Goal: Task Accomplishment & Management: Complete application form

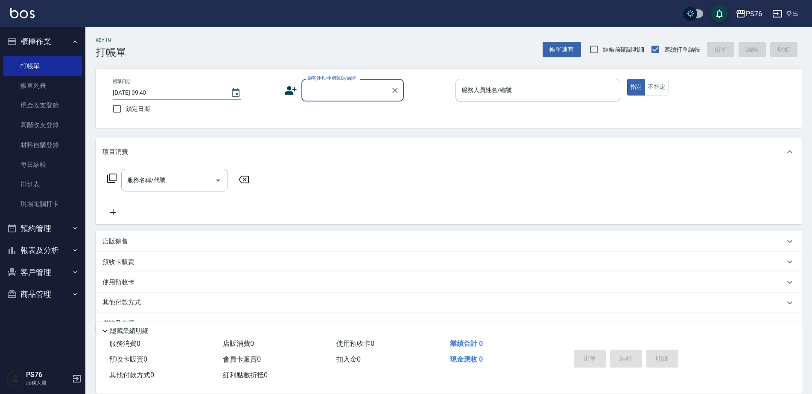
click at [359, 89] on input "顧客姓名/手機號碼/編號" at bounding box center [346, 90] width 82 height 15
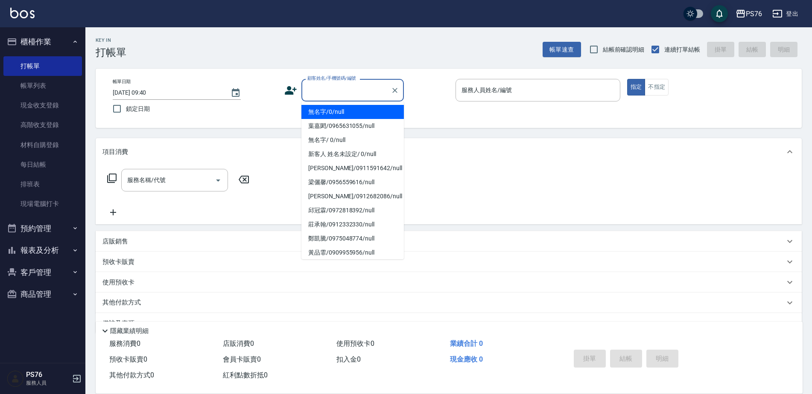
type input "無名字/0/null"
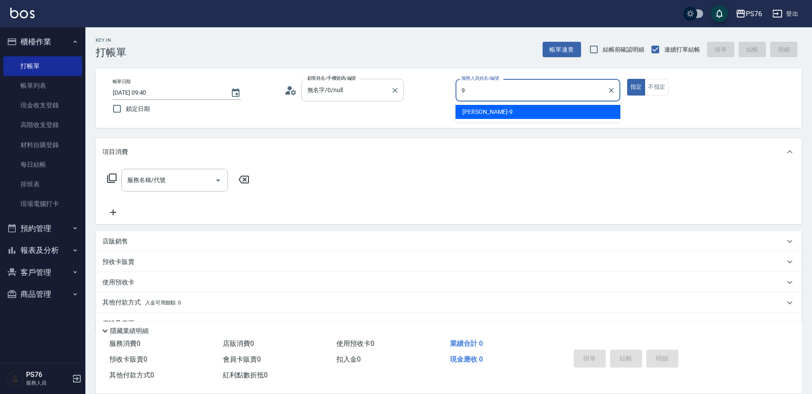
type input "[PERSON_NAME]-9"
type button "true"
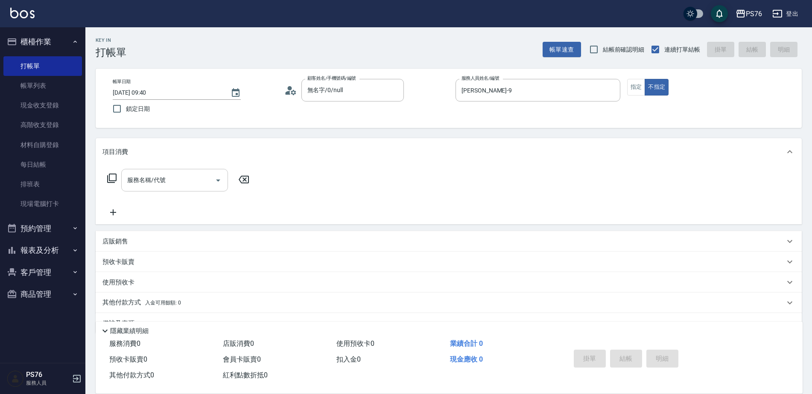
click at [145, 189] on div "服務名稱/代號" at bounding box center [174, 180] width 107 height 23
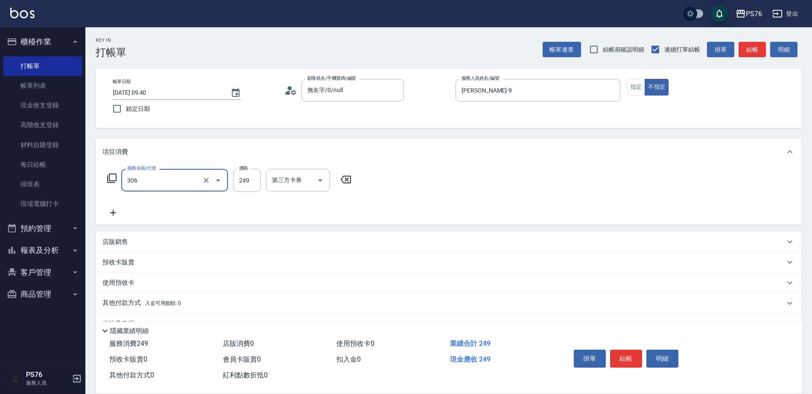
type input "剪髮(306)"
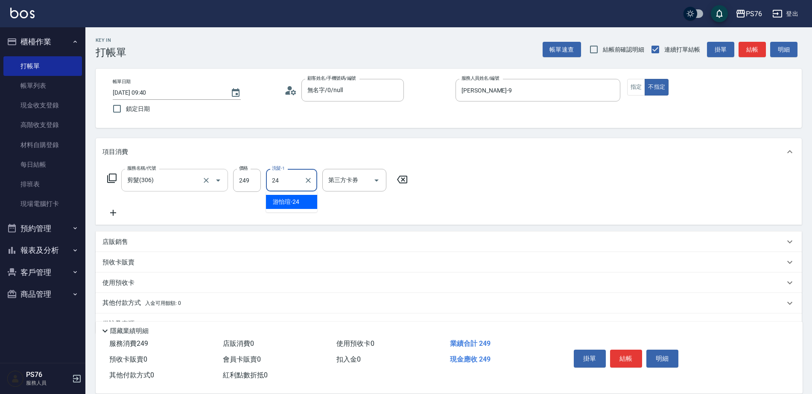
type input "游怡瑄-24"
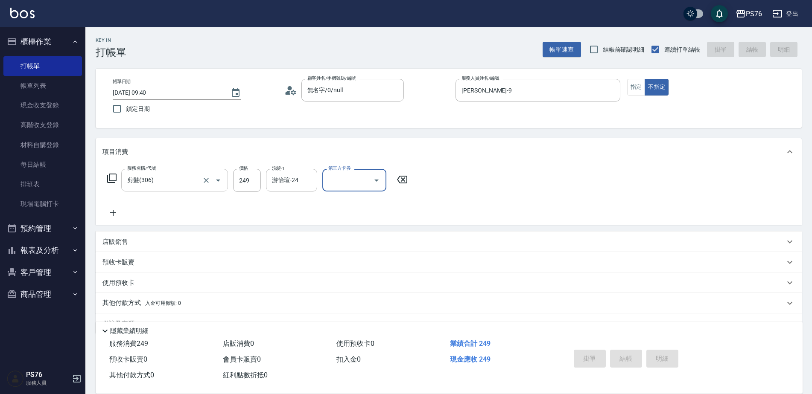
type input "[DATE] 12:42"
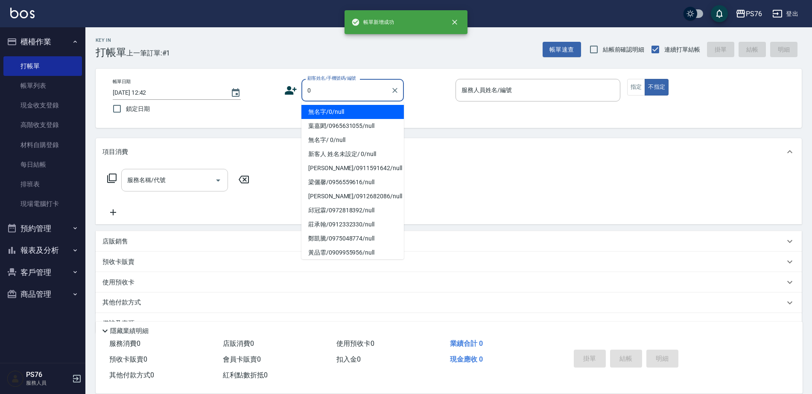
type input "無名字/0/null"
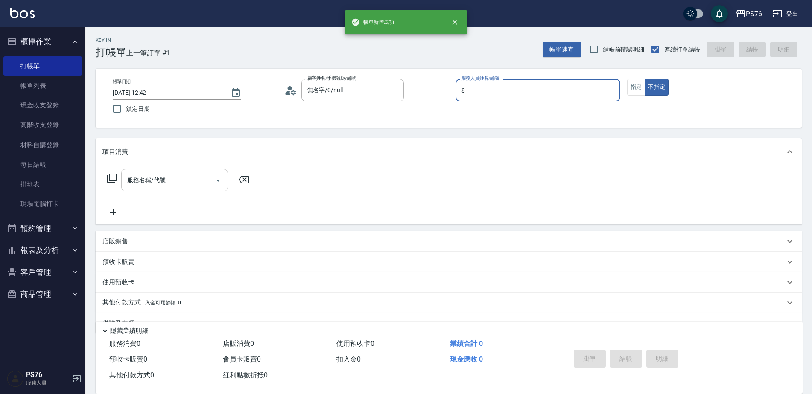
type input "[PERSON_NAME]-8"
type button "false"
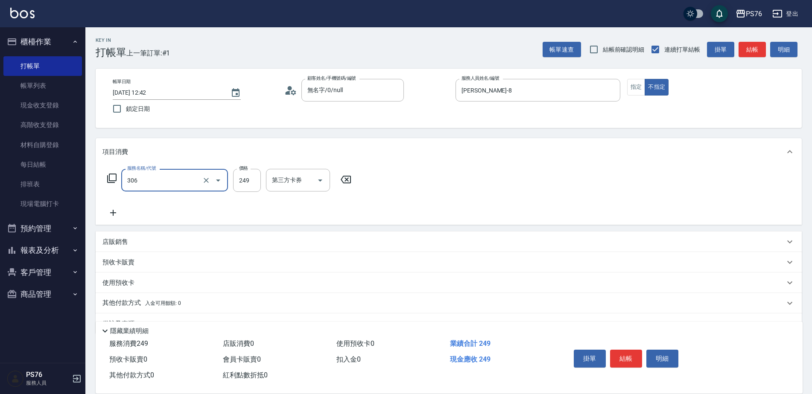
type input "剪髮(306)"
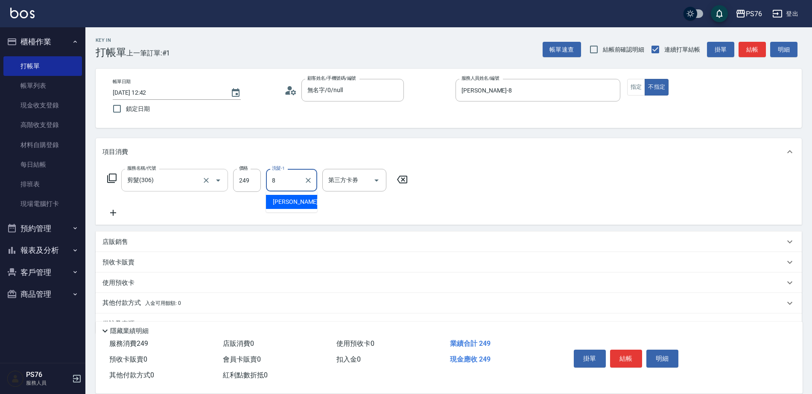
type input "[PERSON_NAME]-8"
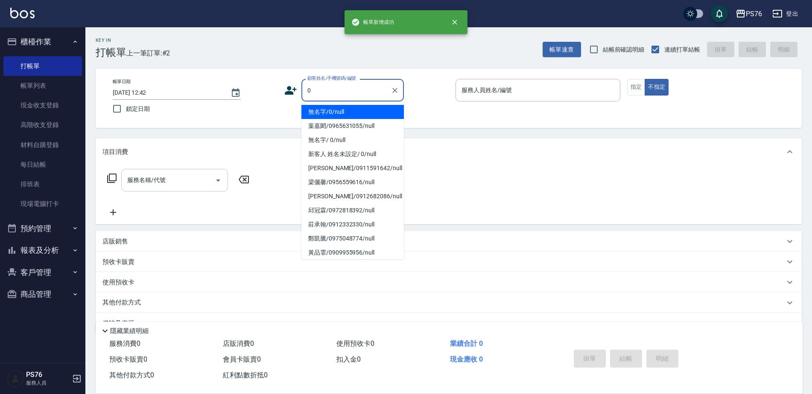
type input "無名字/0/null"
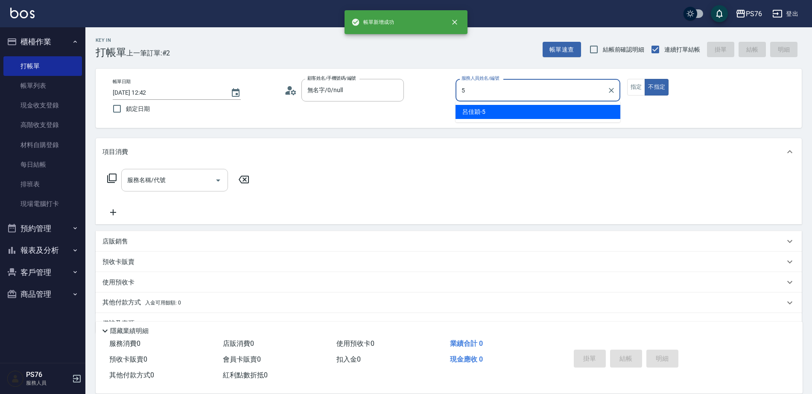
type input "呂佳穎-5"
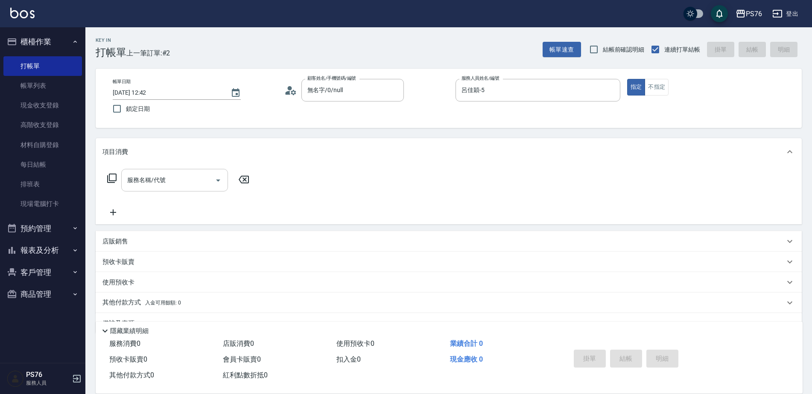
click at [145, 189] on div "服務名稱/代號" at bounding box center [174, 180] width 107 height 23
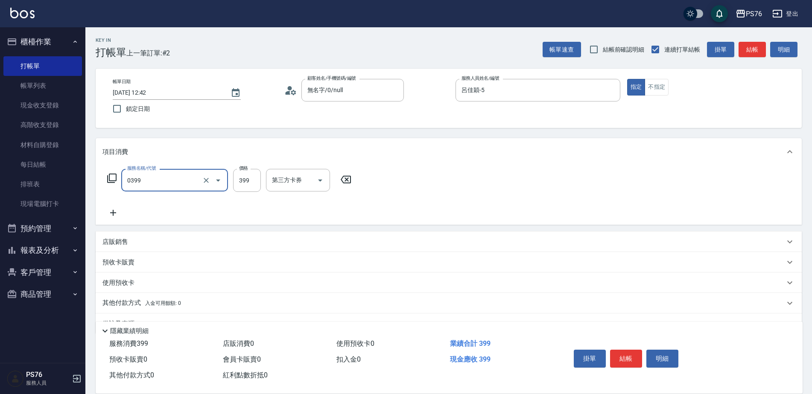
type input "海鹽399(0399)"
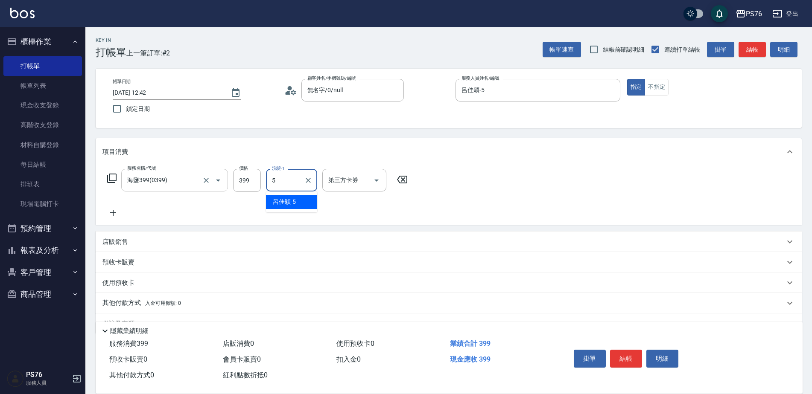
type input "呂佳穎-5"
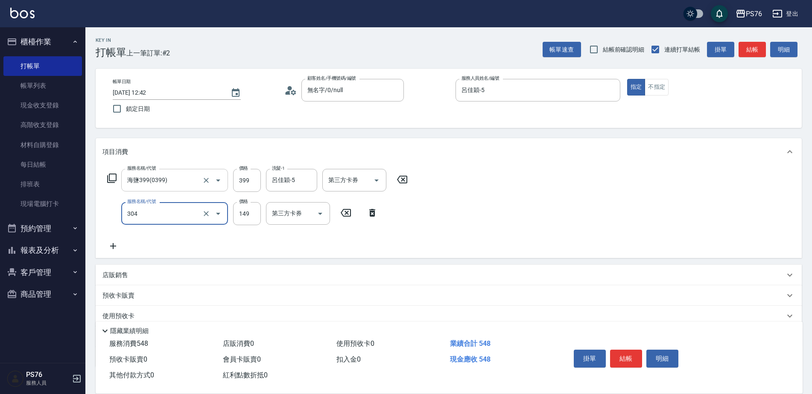
type input "剪髮(304)"
type input "179"
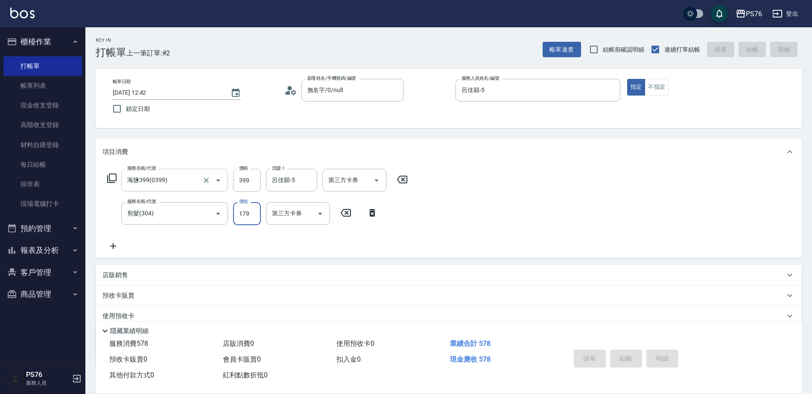
type input "[DATE] 12:43"
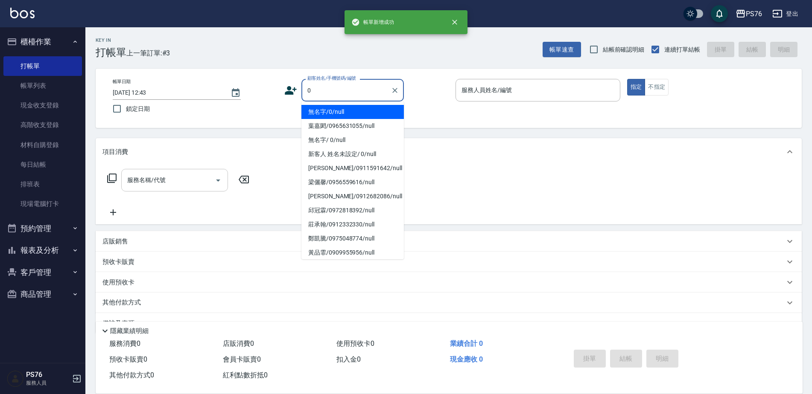
type input "無名字/0/null"
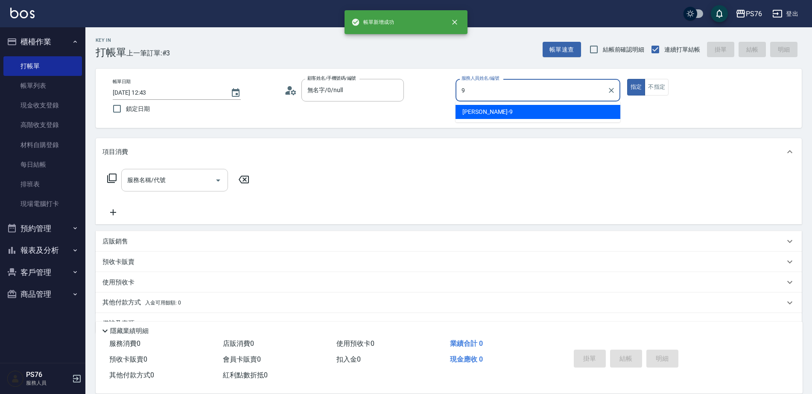
type input "[PERSON_NAME]-9"
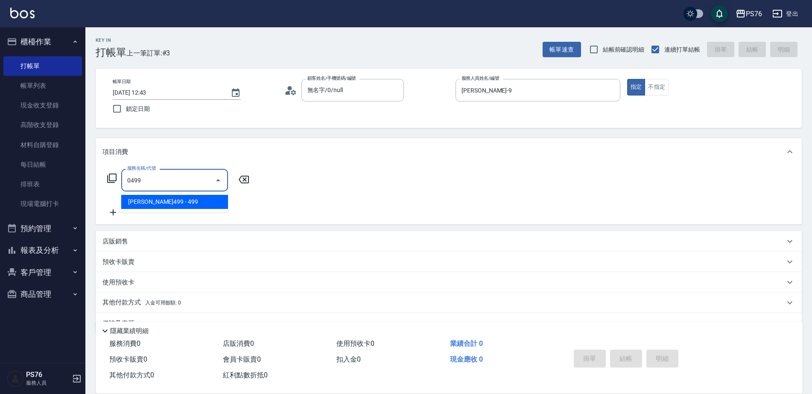
type input "[PERSON_NAME]499(0499)"
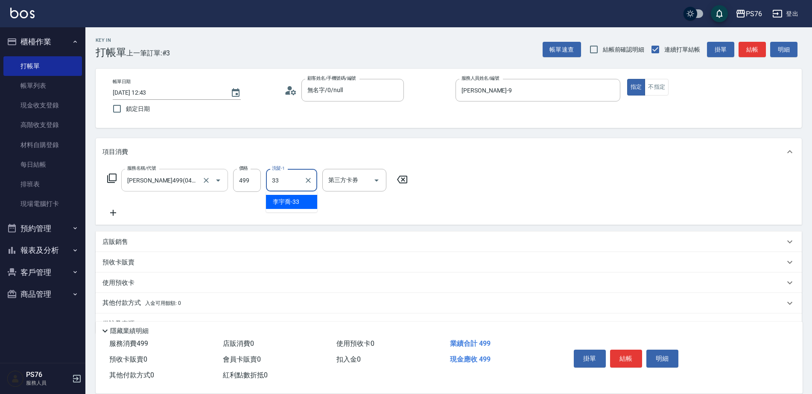
type input "[PERSON_NAME]33"
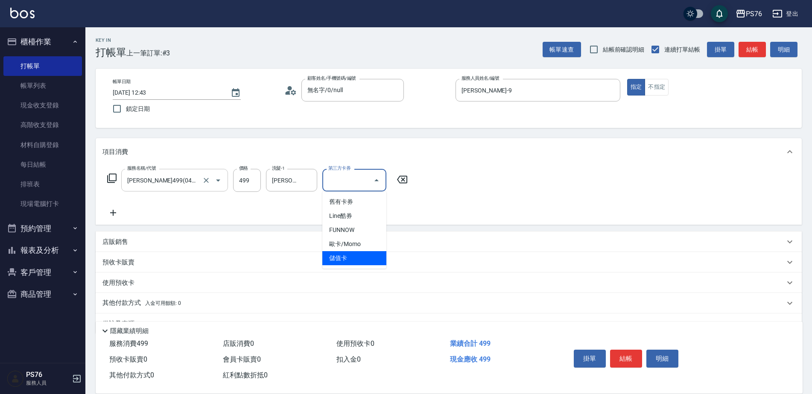
type input "儲值卡"
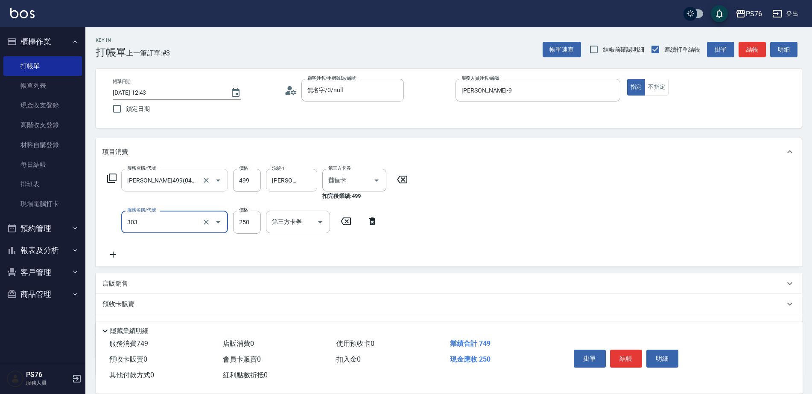
type input "剪髮(303)"
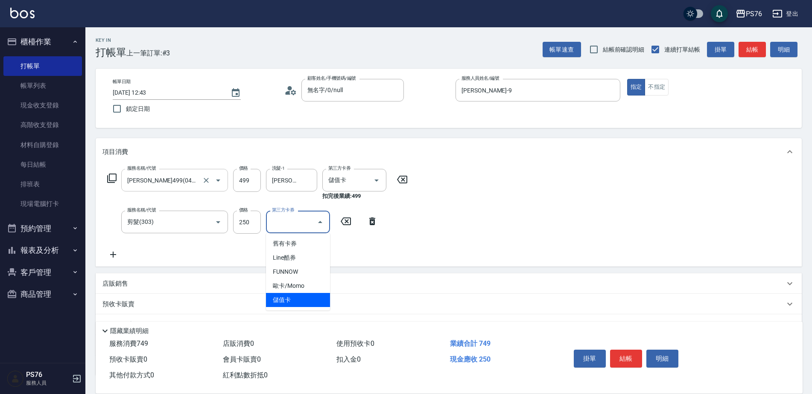
type input "儲值卡"
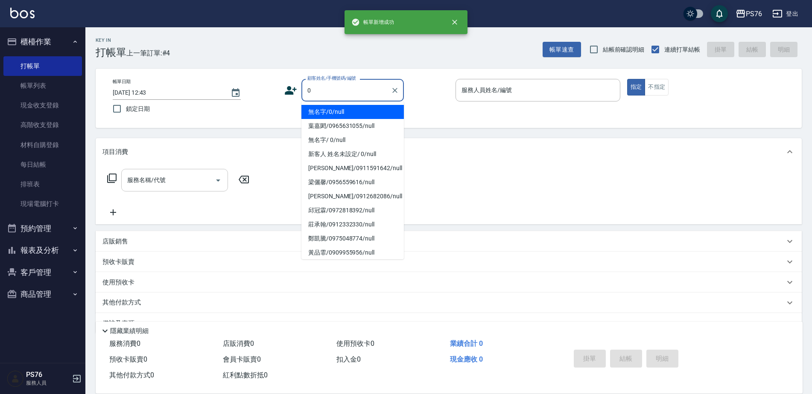
type input "無名字/0/null"
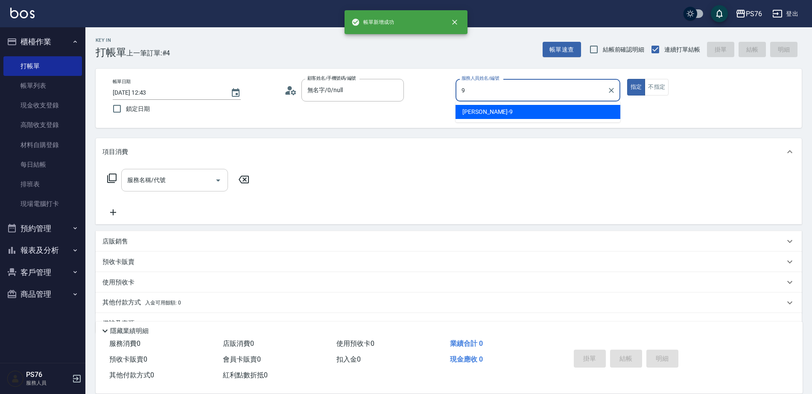
type input "[PERSON_NAME]-9"
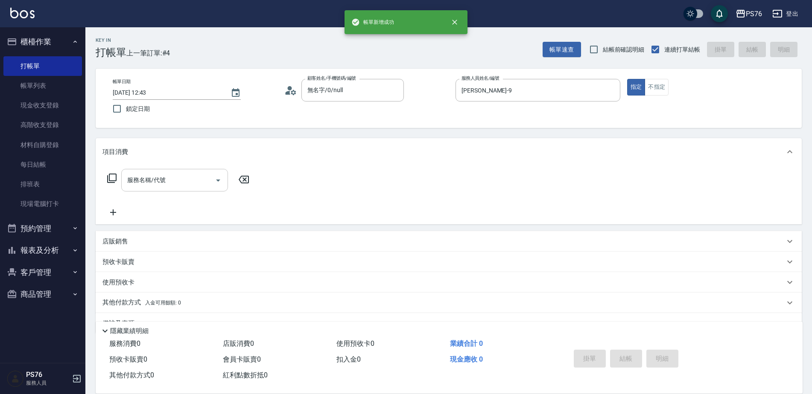
click at [145, 189] on div "服務名稱/代號" at bounding box center [174, 180] width 107 height 23
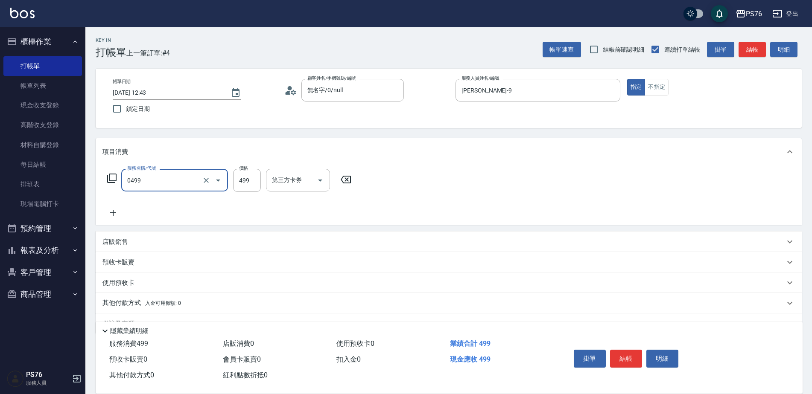
type input "[PERSON_NAME]499(0499)"
type input "游怡瑄-24"
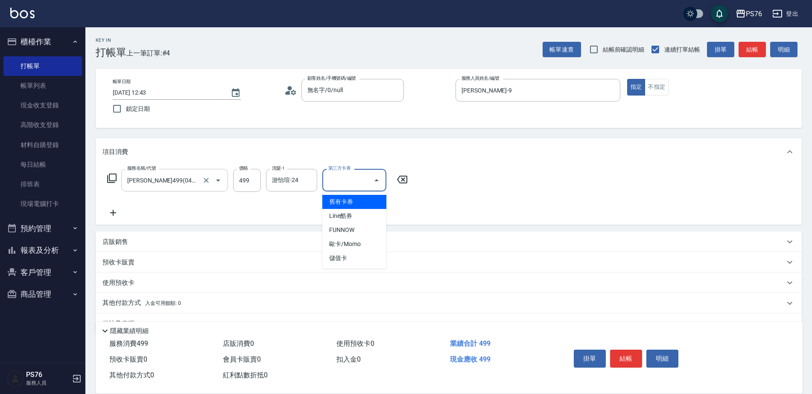
type input "儲值卡"
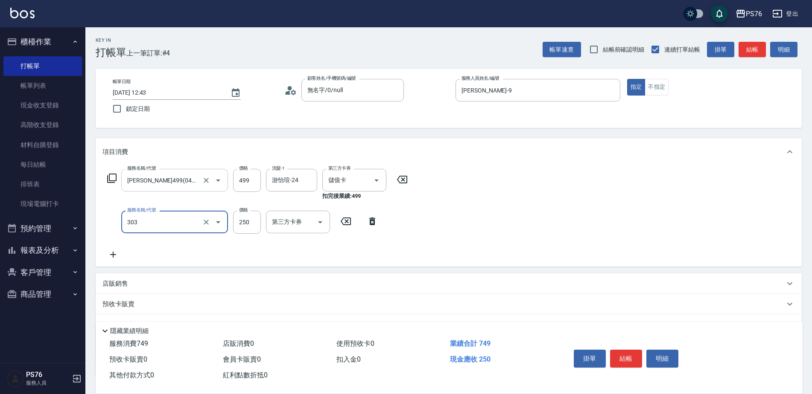
type input "剪髮(303)"
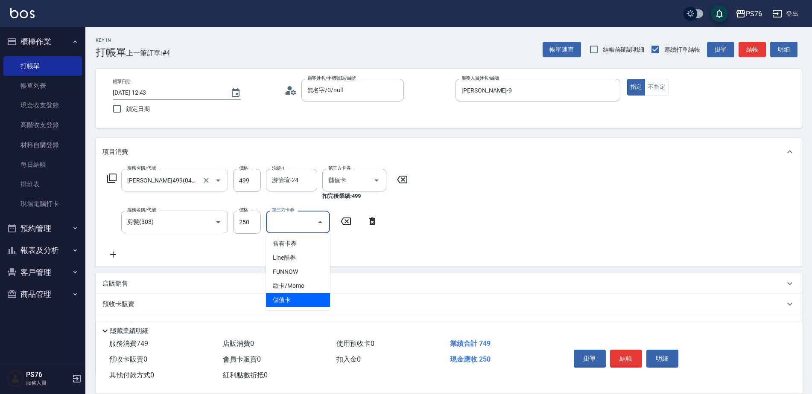
type input "儲值卡"
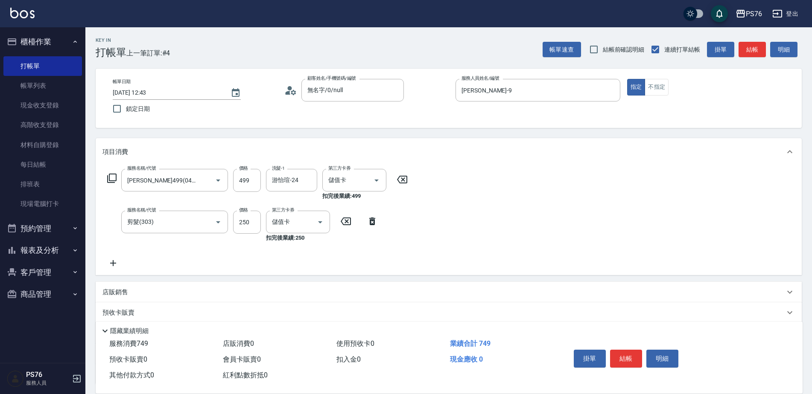
click at [138, 301] on div "店販銷售" at bounding box center [449, 292] width 706 height 20
type input "[PERSON_NAME]-9"
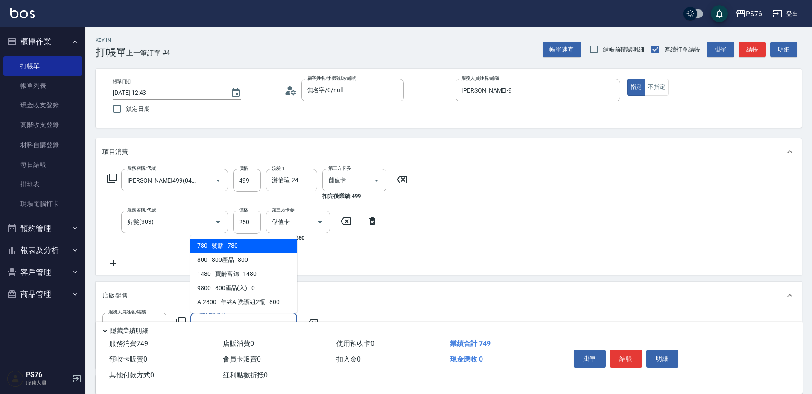
click at [230, 258] on span "800 - 800產品 - 800" at bounding box center [243, 260] width 107 height 14
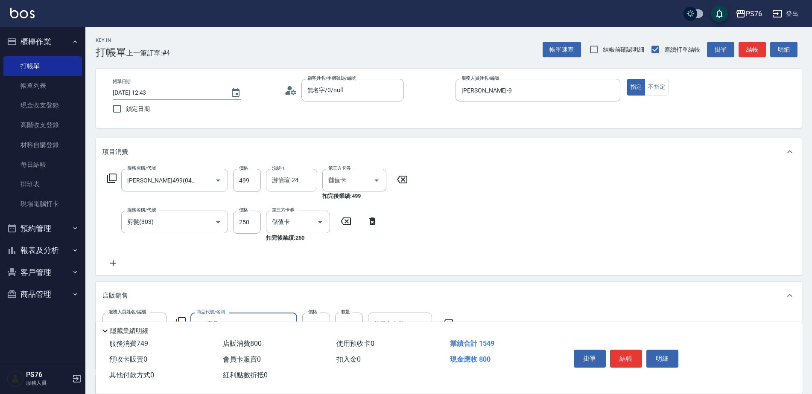
scroll to position [145, 0]
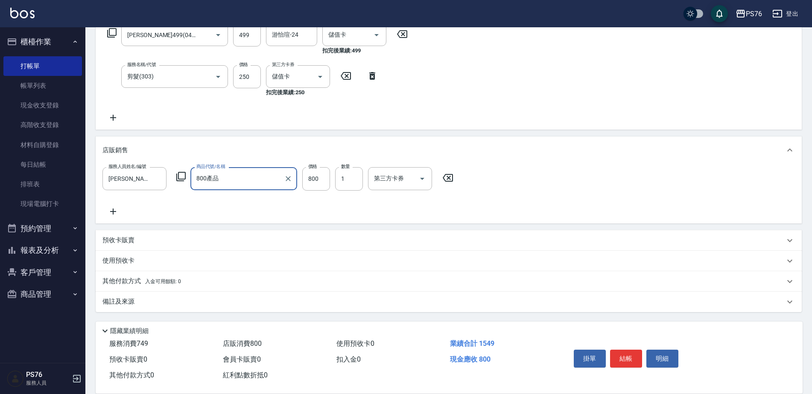
type input "800產品"
click at [393, 165] on div "服務人員姓名/編號 [PERSON_NAME]-9 服務人員姓名/編號 商品代號/名稱 800產品 商品代號/名稱 價格 800 價格 數量 1 數量 第三方…" at bounding box center [449, 193] width 706 height 59
click at [390, 177] on input "第三方卡券" at bounding box center [394, 178] width 44 height 15
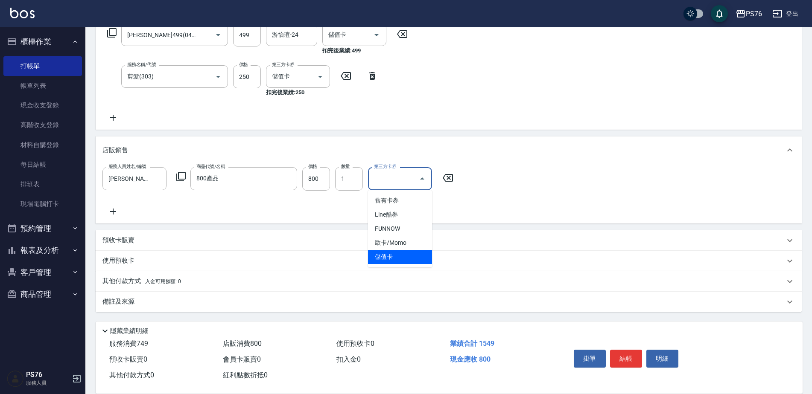
click at [383, 253] on span "儲值卡" at bounding box center [400, 257] width 64 height 14
type input "儲值卡"
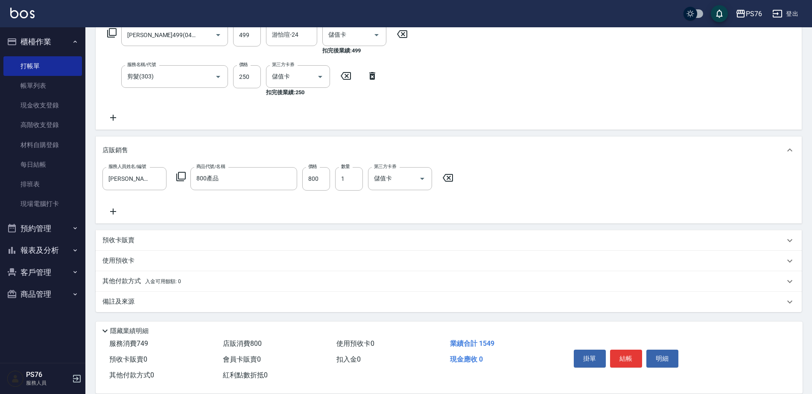
click at [113, 115] on icon at bounding box center [112, 118] width 21 height 10
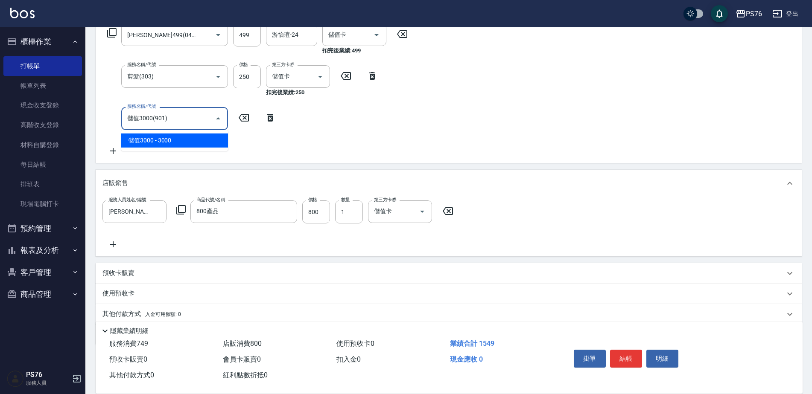
type input "儲值3000(901)"
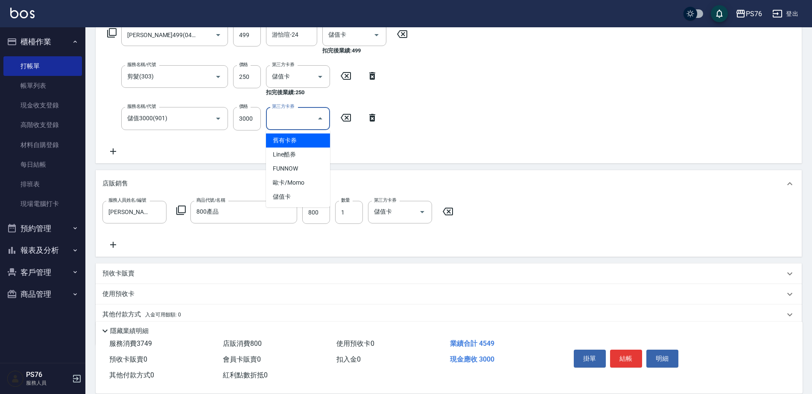
click at [233, 125] on div "服務名稱/代號 儲值3000(901) 服務名稱/代號 價格 3000 價格 第三方卡券 第三方卡券" at bounding box center [242, 118] width 280 height 23
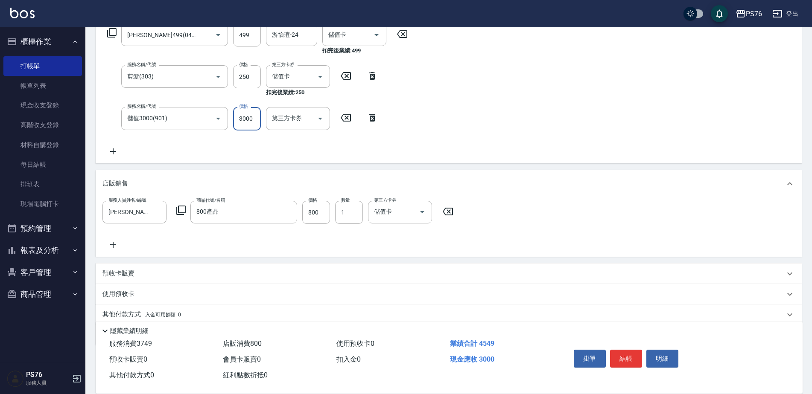
click at [237, 125] on input "3000" at bounding box center [247, 118] width 28 height 23
type input "1000"
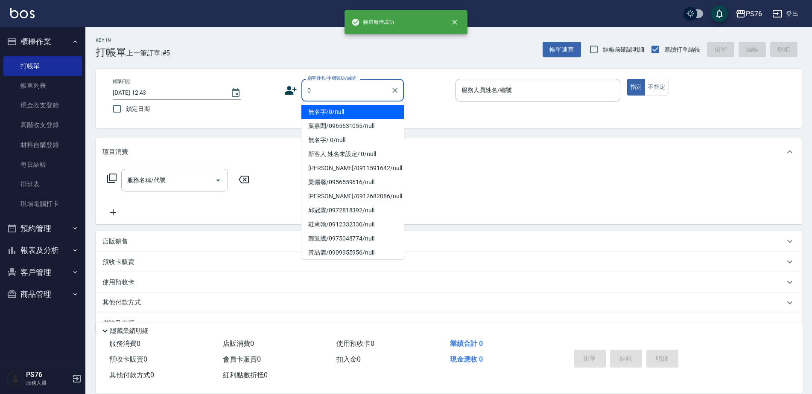
type input "無名字/0/null"
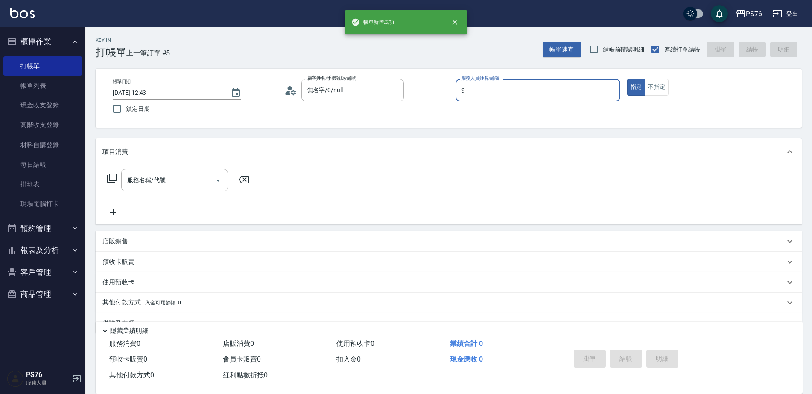
type input "[PERSON_NAME]-9"
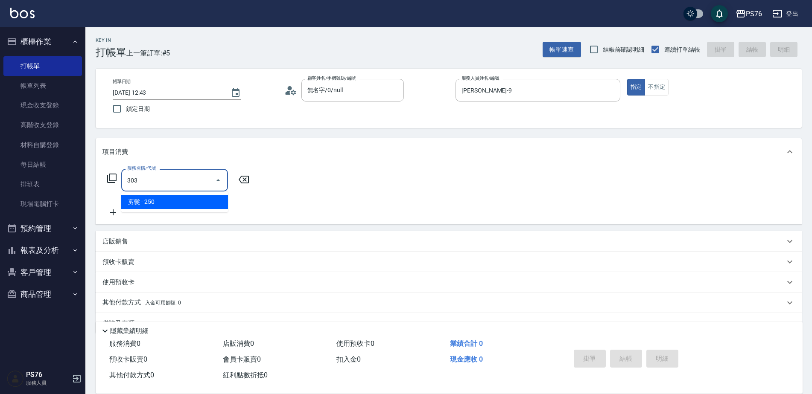
type input "剪髮(303)"
